Goal: Information Seeking & Learning: Learn about a topic

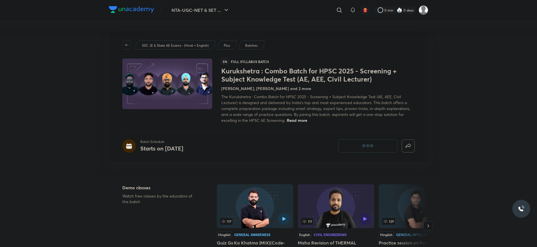
click at [178, 46] on p "SSC JE & State AE Exams - (Hindi + English)" at bounding box center [175, 45] width 67 height 5
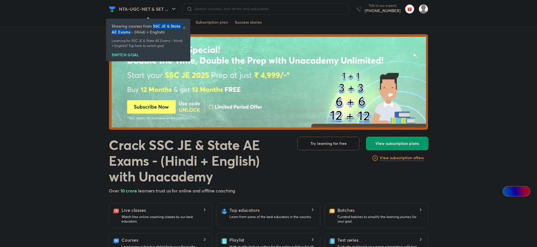
drag, startPoint x: 154, startPoint y: 25, endPoint x: 130, endPoint y: 32, distance: 25.1
click at [130, 32] on h6 "Showing courses from SSC JE & State AE Exams - (Hindi + English)" at bounding box center [147, 29] width 71 height 12
copy h6 "SSC JE & State AE Exams"
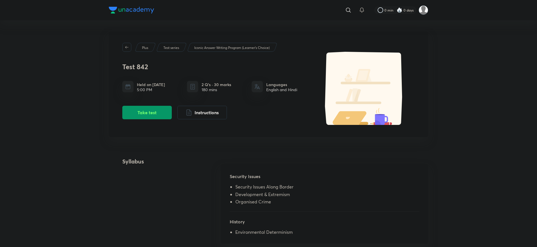
scroll to position [42, 0]
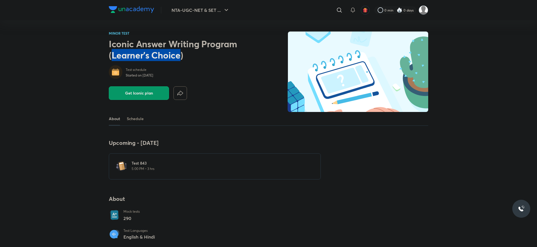
click at [179, 55] on h2 "Iconic Answer Writing Program (Learner's Choice)" at bounding box center [181, 49] width 144 height 23
